Goal: Transaction & Acquisition: Purchase product/service

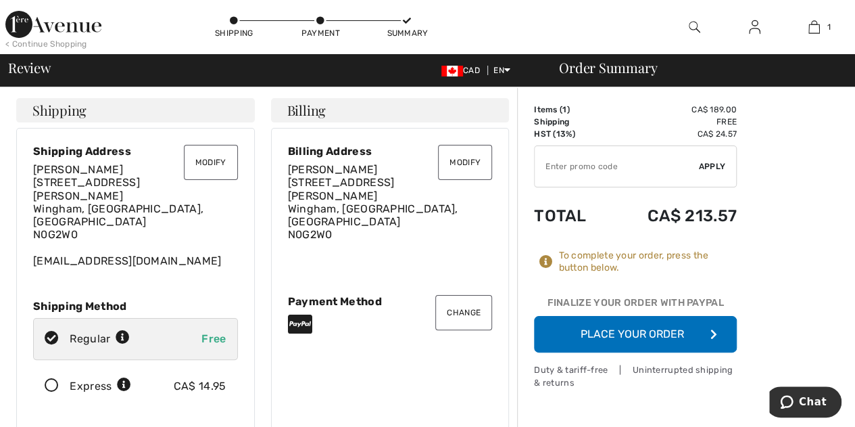
click at [625, 339] on button "Place Your Order" at bounding box center [635, 334] width 203 height 37
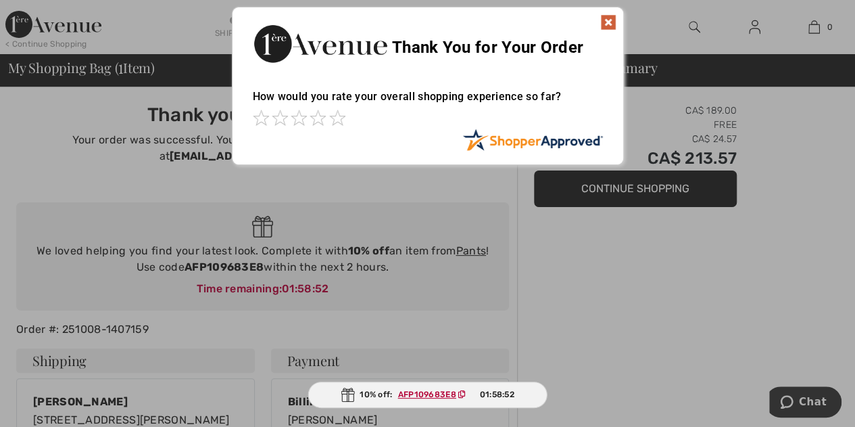
click at [607, 19] on img at bounding box center [609, 22] width 16 height 16
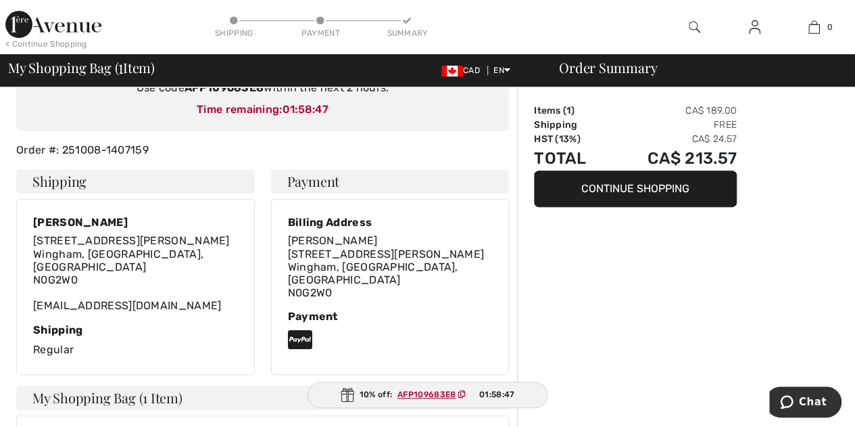
scroll to position [177, 0]
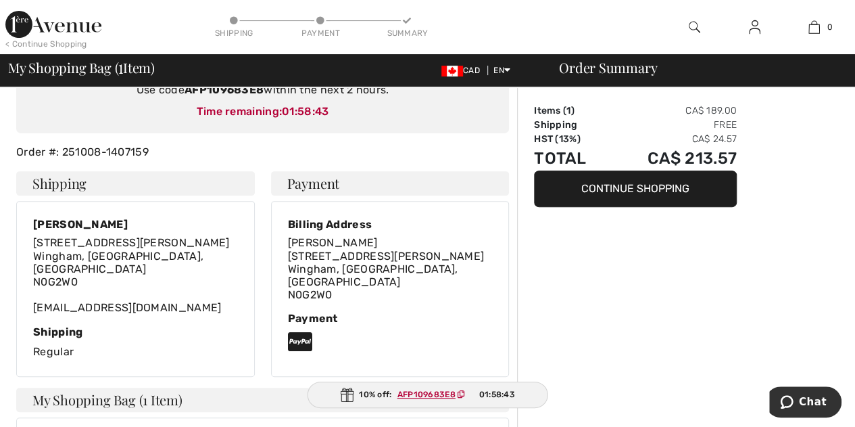
click at [609, 186] on button "Continue Shopping" at bounding box center [635, 188] width 203 height 37
